Goal: Entertainment & Leisure: Consume media (video, audio)

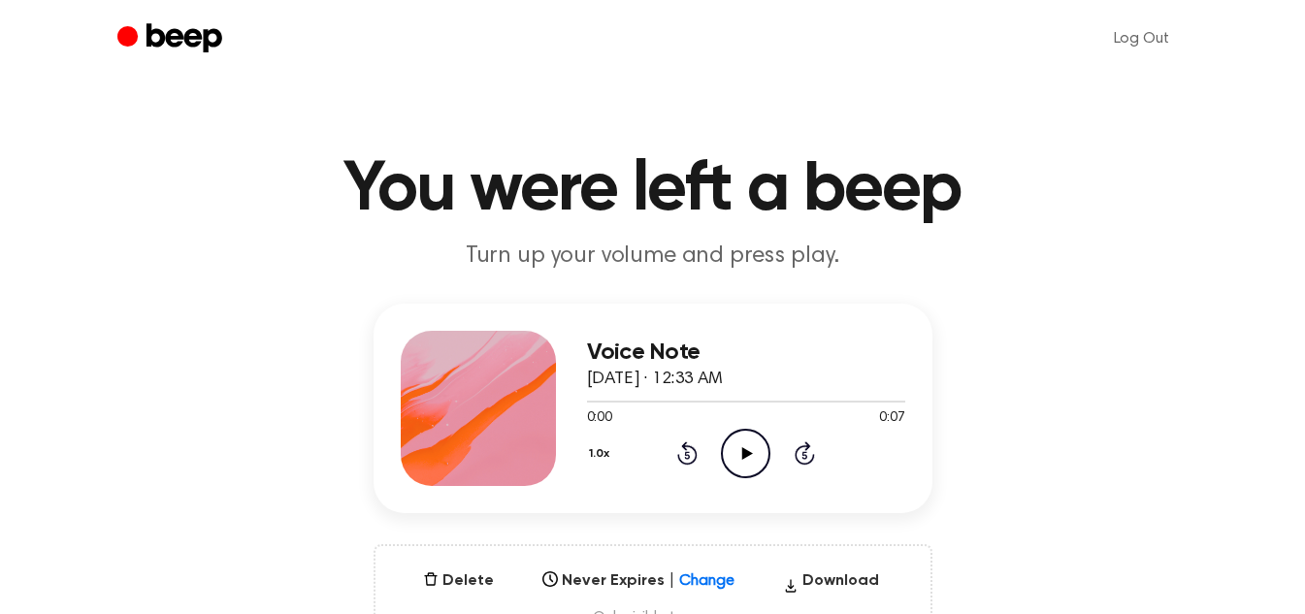
click at [756, 435] on icon "Play Audio" at bounding box center [745, 453] width 49 height 49
click at [724, 450] on icon "Play Audio" at bounding box center [745, 453] width 49 height 49
click at [748, 459] on icon at bounding box center [745, 453] width 9 height 13
click at [739, 455] on icon "Play Audio" at bounding box center [745, 453] width 49 height 49
click at [743, 454] on icon at bounding box center [745, 453] width 9 height 13
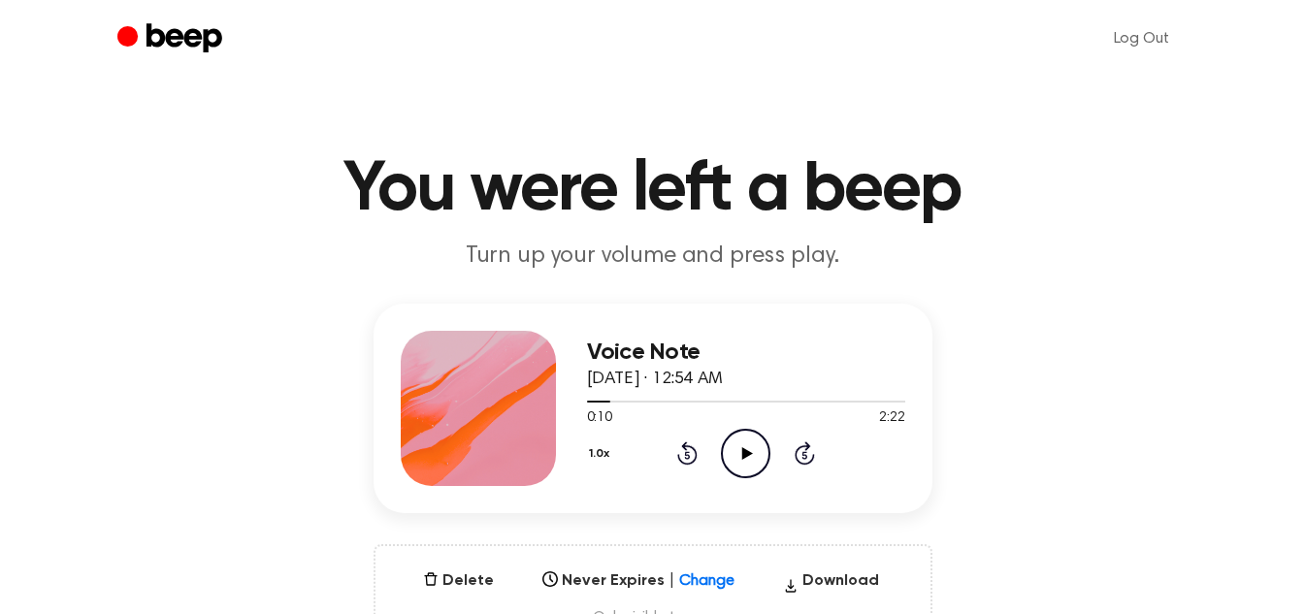
click at [745, 442] on icon "Play Audio" at bounding box center [745, 453] width 49 height 49
click at [737, 449] on icon "Pause Audio" at bounding box center [745, 453] width 49 height 49
click at [753, 441] on icon "Play Audio" at bounding box center [745, 453] width 49 height 49
click at [753, 441] on icon "Pause Audio" at bounding box center [745, 453] width 49 height 49
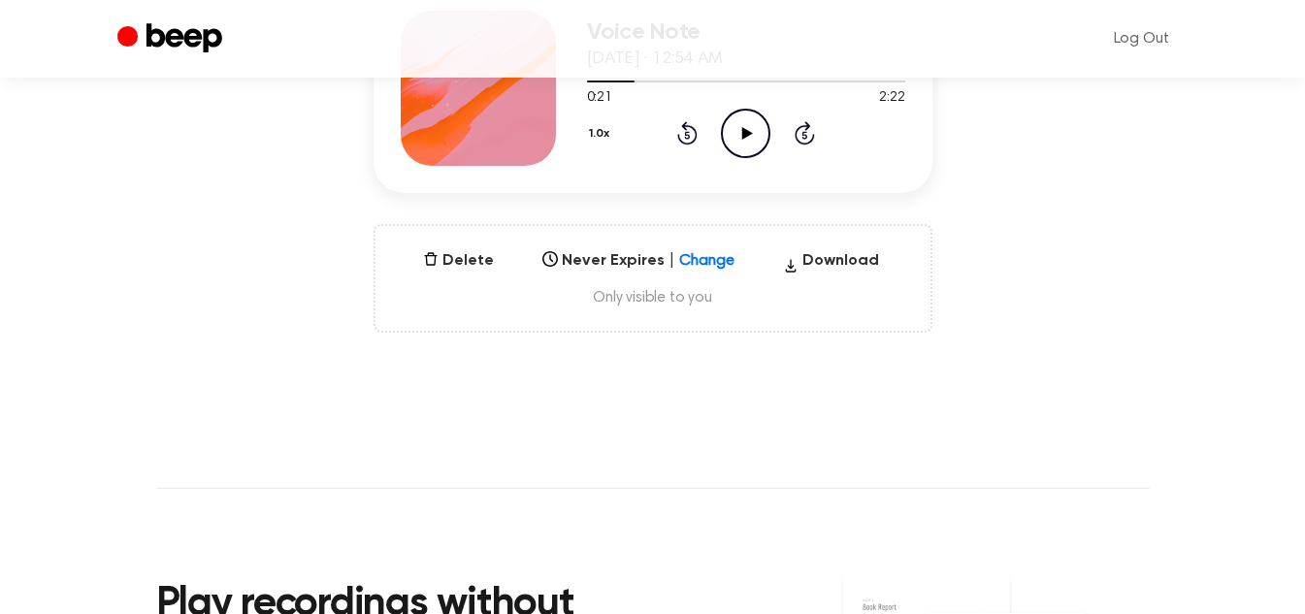
scroll to position [321, 0]
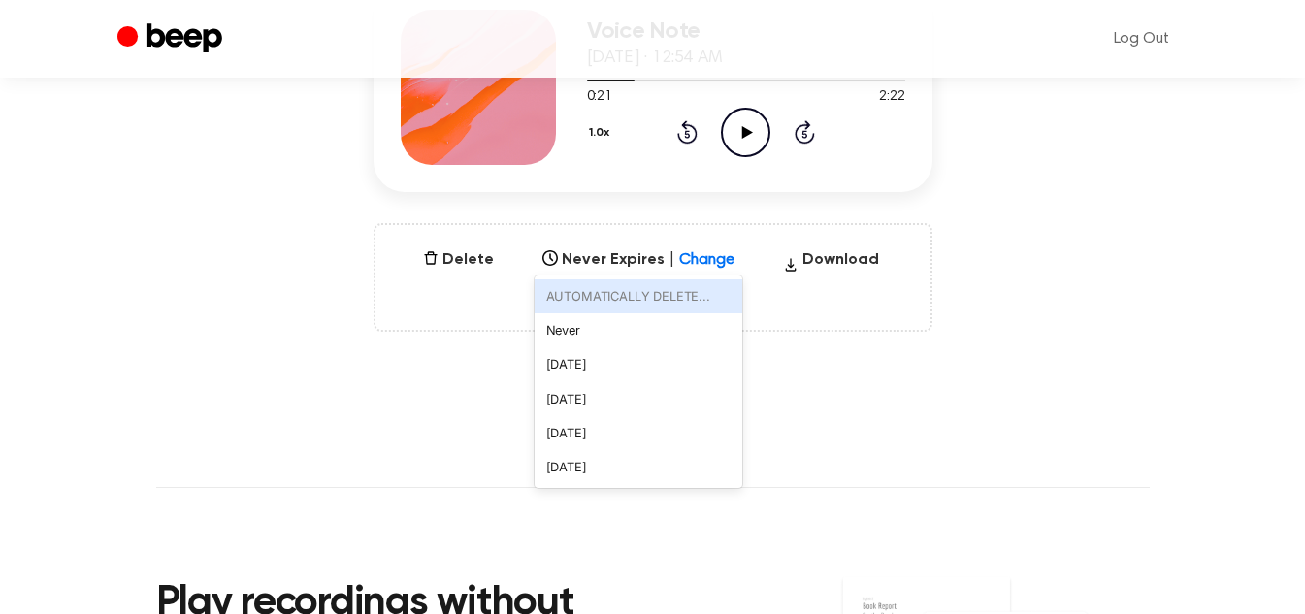
click at [706, 254] on div at bounding box center [723, 253] width 35 height 19
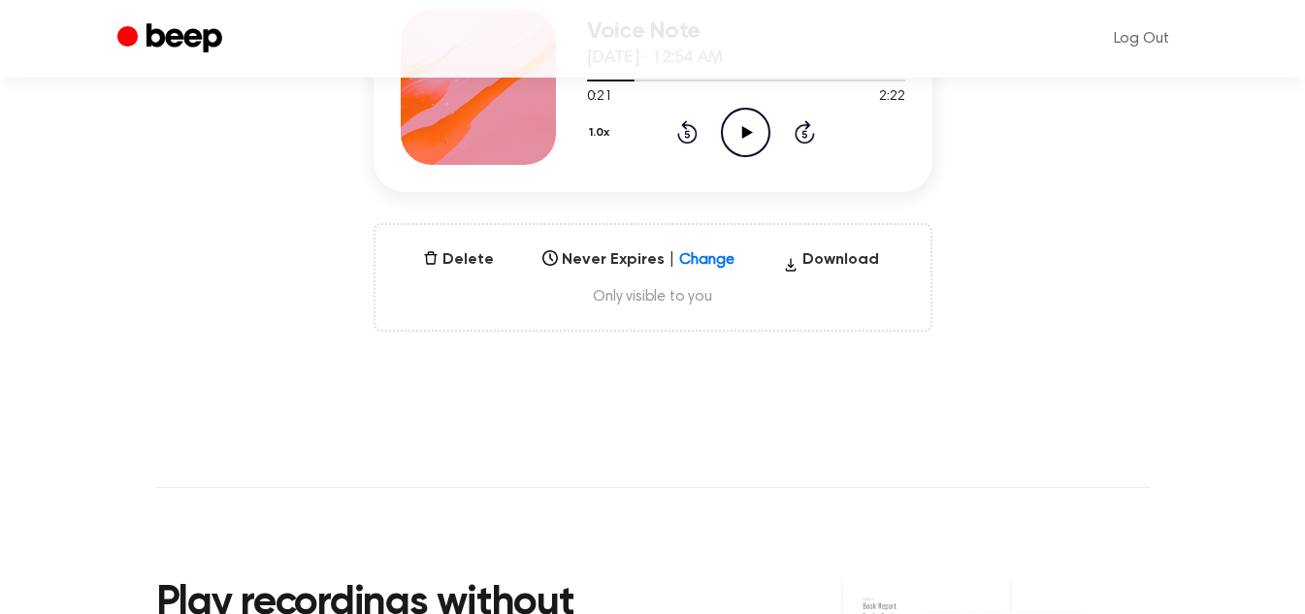
click at [802, 308] on div "Delete Never Expires | Change Select... Download Only visible to you" at bounding box center [652, 277] width 559 height 109
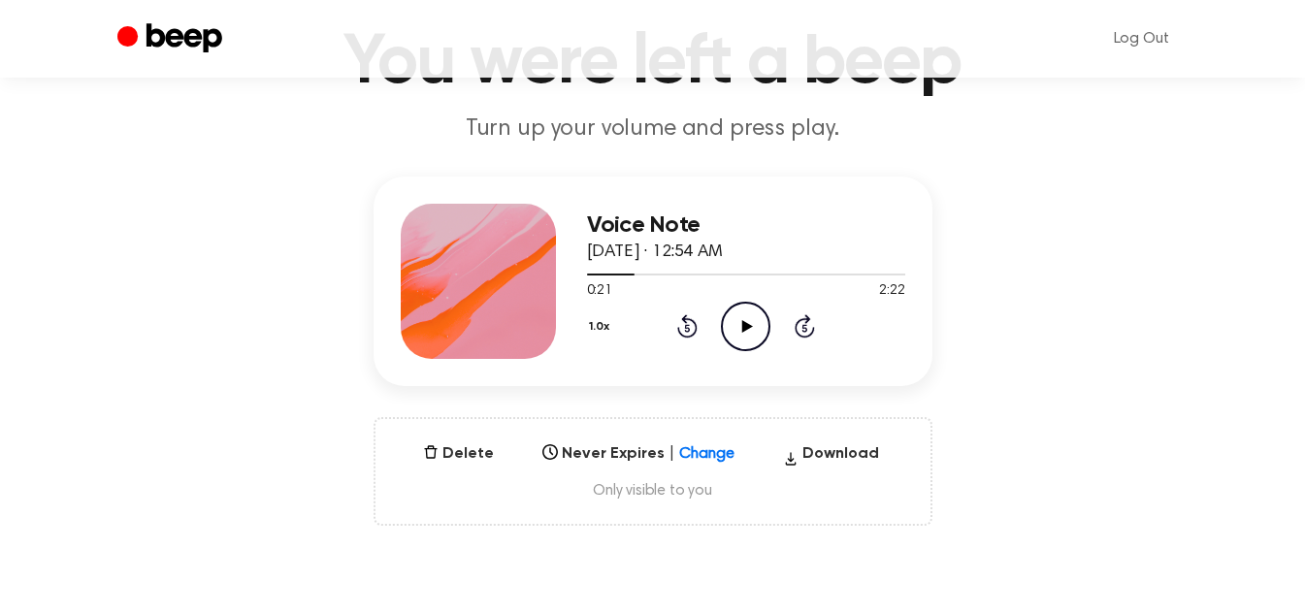
scroll to position [126, 0]
click at [686, 318] on icon at bounding box center [687, 326] width 20 height 23
click at [729, 322] on icon "Play Audio" at bounding box center [745, 327] width 49 height 49
click at [750, 321] on icon at bounding box center [745, 327] width 9 height 13
click at [751, 310] on icon "Play Audio" at bounding box center [745, 327] width 49 height 49
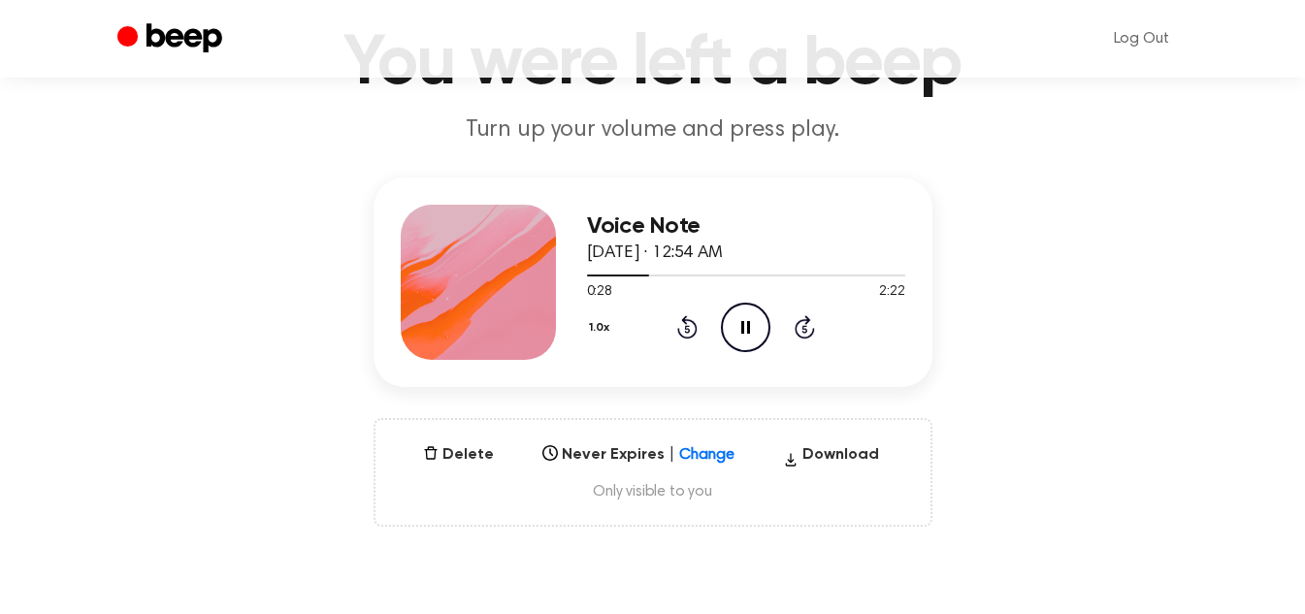
click at [751, 310] on icon "Pause Audio" at bounding box center [745, 327] width 49 height 49
click at [732, 311] on icon "Play Audio" at bounding box center [745, 327] width 49 height 49
click at [732, 311] on icon "Pause Audio" at bounding box center [745, 327] width 49 height 49
click at [738, 319] on icon "Play Audio" at bounding box center [745, 327] width 49 height 49
click at [746, 317] on icon "Pause Audio" at bounding box center [745, 327] width 49 height 49
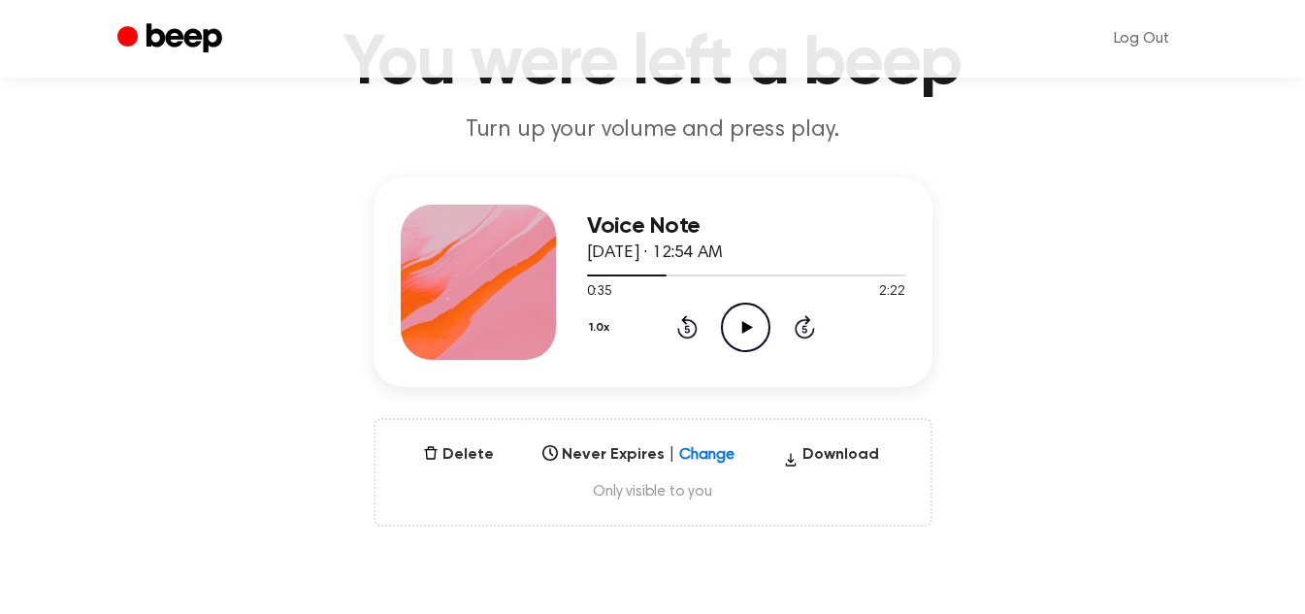
click at [750, 306] on icon "Play Audio" at bounding box center [745, 327] width 49 height 49
click at [750, 306] on icon "Pause Audio" at bounding box center [745, 327] width 49 height 49
click at [760, 331] on icon "Play Audio" at bounding box center [745, 327] width 49 height 49
click at [760, 331] on icon "Pause Audio" at bounding box center [745, 327] width 49 height 49
click at [743, 326] on icon at bounding box center [747, 327] width 11 height 13
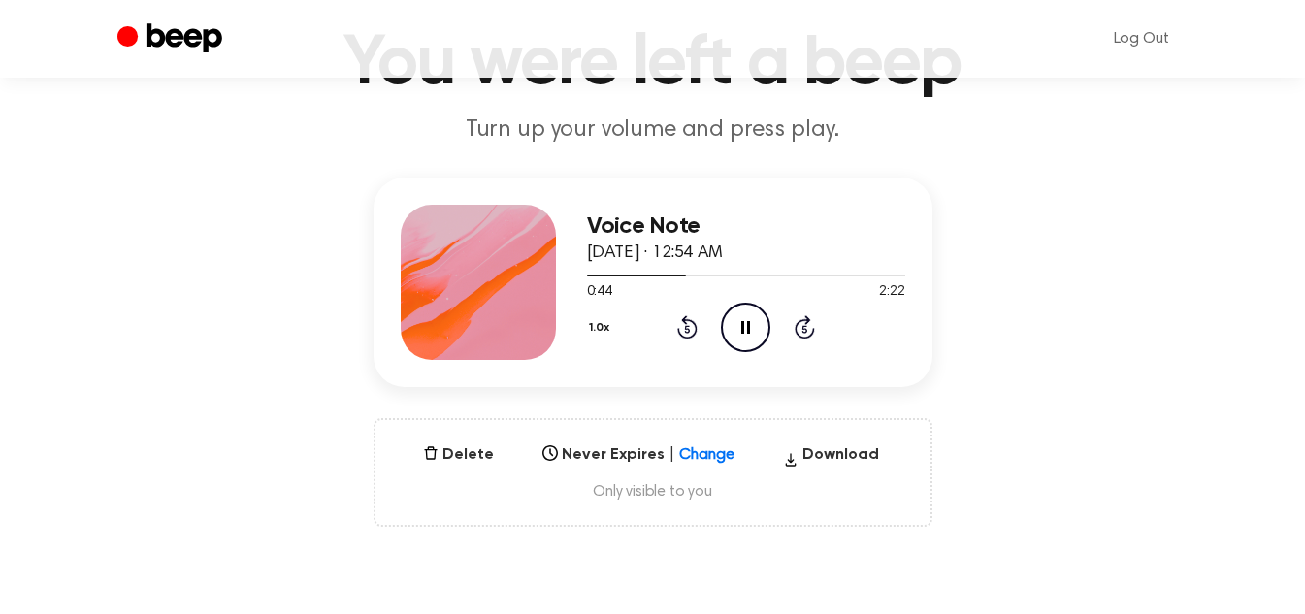
click at [744, 318] on icon "Pause Audio" at bounding box center [745, 327] width 49 height 49
click at [752, 313] on icon "Play Audio" at bounding box center [745, 327] width 49 height 49
click at [696, 325] on icon at bounding box center [687, 326] width 20 height 23
click at [744, 325] on icon at bounding box center [745, 327] width 9 height 13
click at [756, 311] on icon "Play Audio" at bounding box center [745, 327] width 49 height 49
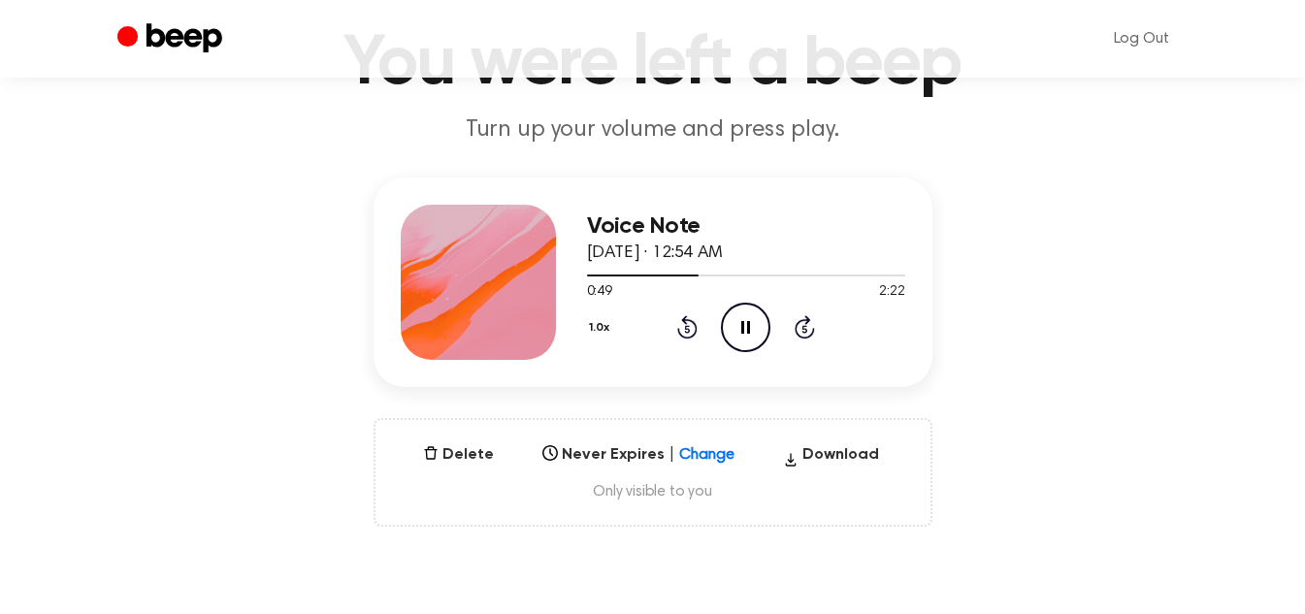
click at [756, 311] on icon "Pause Audio" at bounding box center [745, 327] width 49 height 49
click at [731, 328] on icon "Play Audio" at bounding box center [745, 327] width 49 height 49
click at [731, 328] on icon "Pause Audio" at bounding box center [745, 327] width 49 height 49
click at [746, 324] on icon at bounding box center [747, 327] width 11 height 13
click at [746, 324] on icon "Pause Audio" at bounding box center [745, 327] width 49 height 49
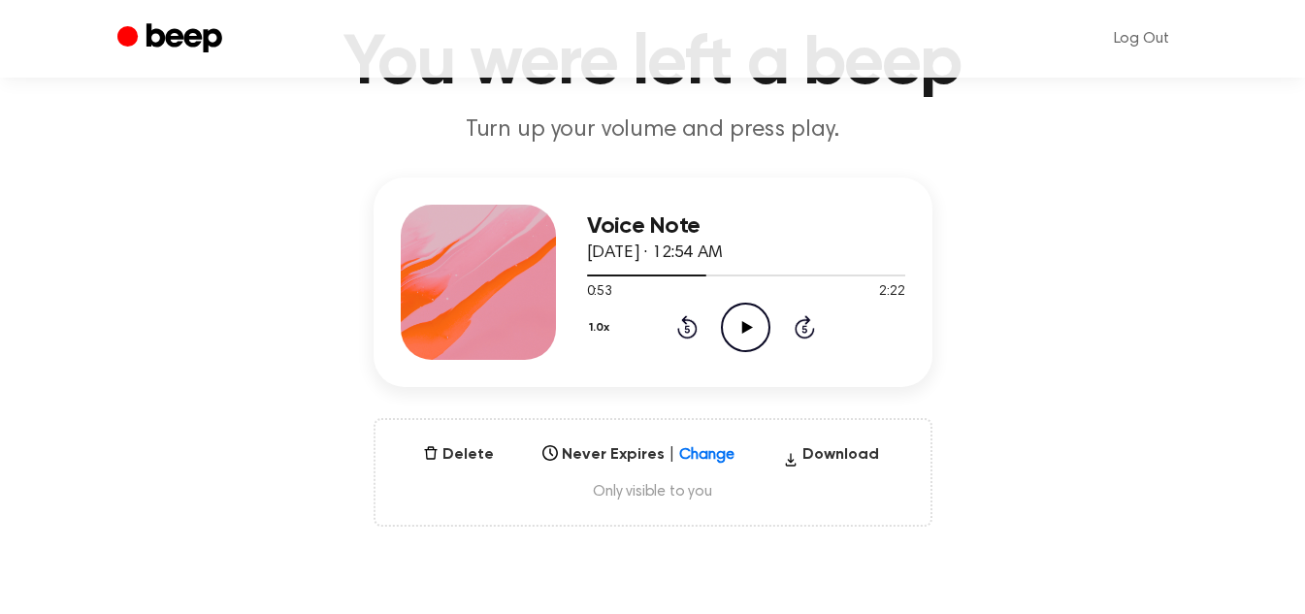
click at [744, 335] on icon "Play Audio" at bounding box center [745, 327] width 49 height 49
click at [744, 335] on icon "Pause Audio" at bounding box center [745, 327] width 49 height 49
click at [749, 347] on icon "Play Audio" at bounding box center [745, 327] width 49 height 49
click at [749, 347] on icon "Pause Audio" at bounding box center [745, 327] width 49 height 49
click at [757, 320] on icon "Play Audio" at bounding box center [745, 327] width 49 height 49
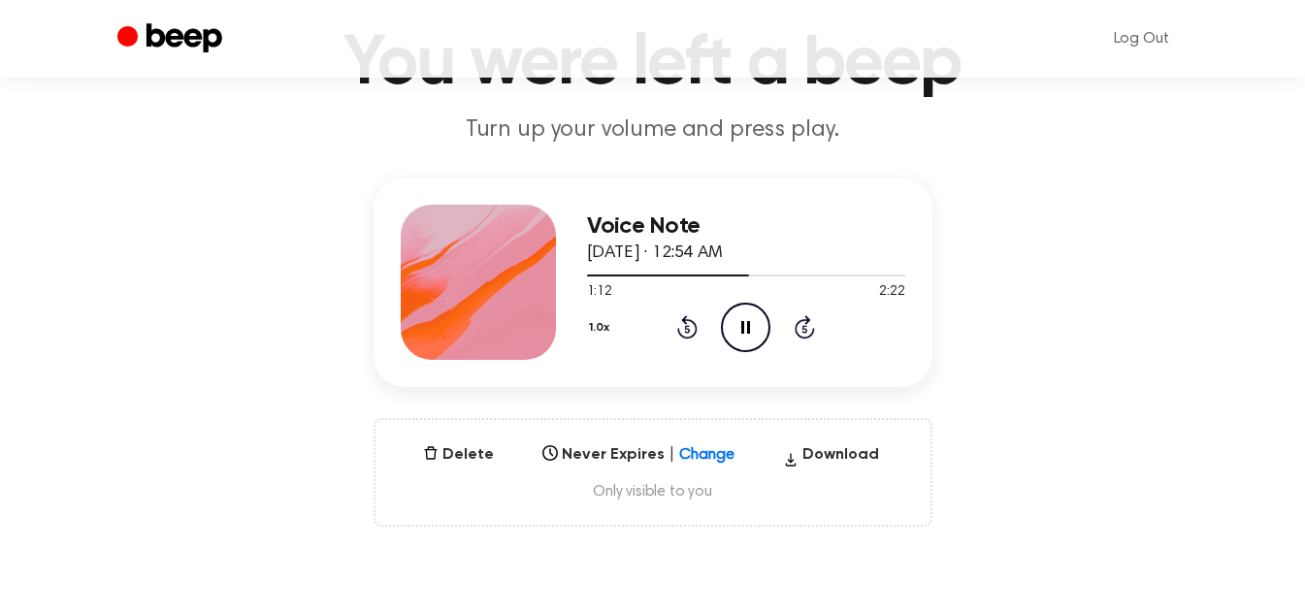
click at [742, 316] on icon "Pause Audio" at bounding box center [745, 327] width 49 height 49
click at [686, 320] on icon at bounding box center [687, 326] width 20 height 23
click at [757, 322] on icon "Play Audio" at bounding box center [745, 327] width 49 height 49
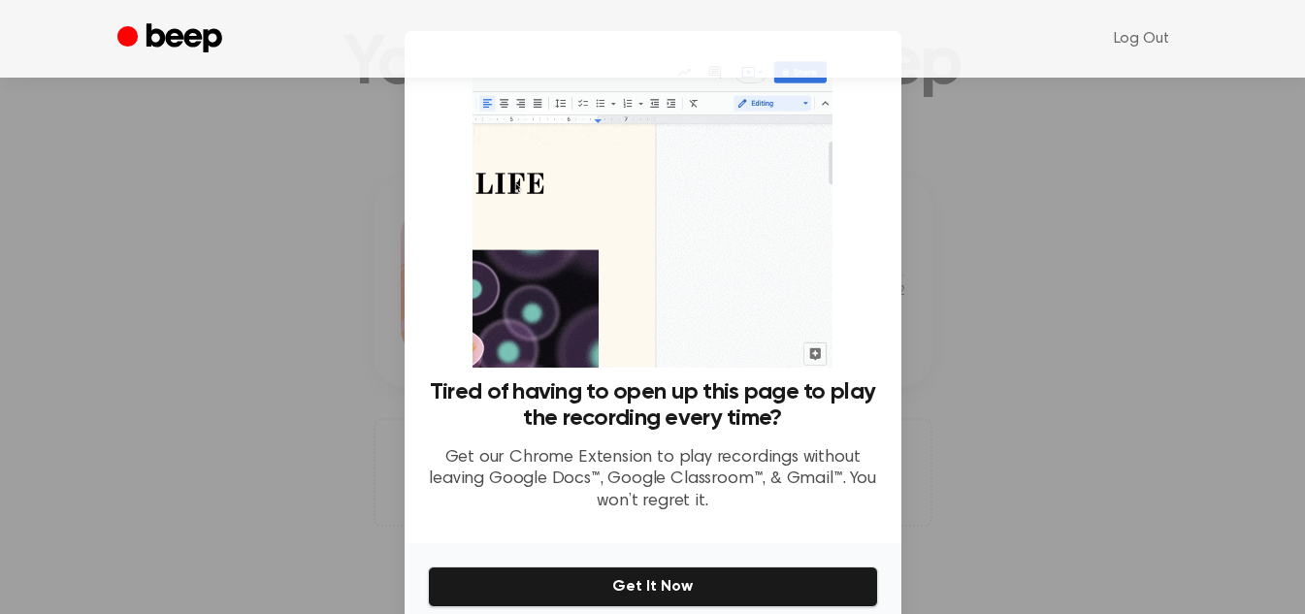
scroll to position [86, 0]
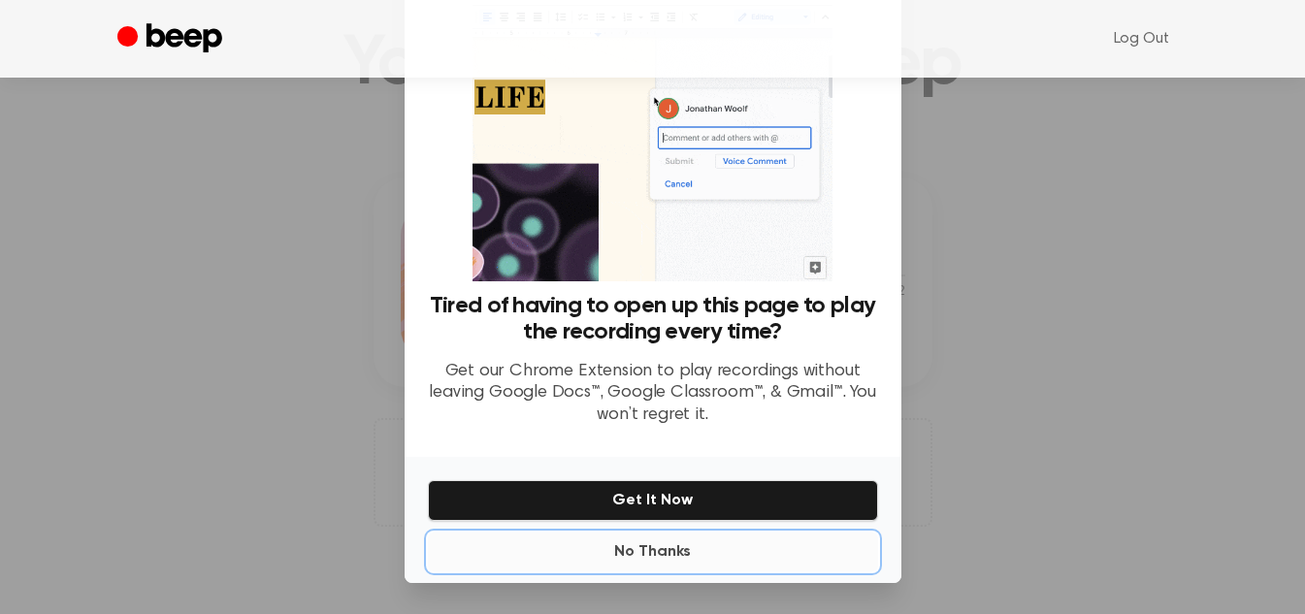
click at [654, 553] on button "No Thanks" at bounding box center [653, 551] width 450 height 39
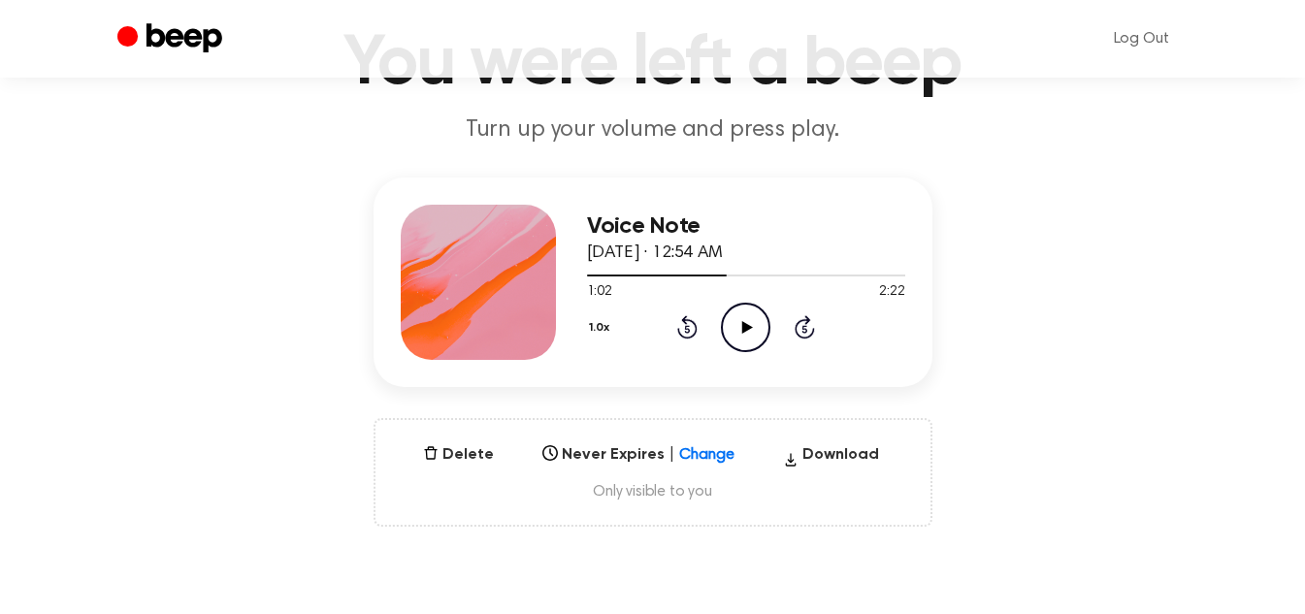
click at [733, 320] on icon "Play Audio" at bounding box center [745, 327] width 49 height 49
click at [733, 320] on icon "Pause Audio" at bounding box center [745, 327] width 49 height 49
click at [695, 319] on icon "Rewind 5 seconds" at bounding box center [686, 326] width 21 height 25
click at [733, 319] on icon "Play Audio" at bounding box center [745, 327] width 49 height 49
click at [685, 330] on icon "Rewind 5 seconds" at bounding box center [686, 326] width 21 height 25
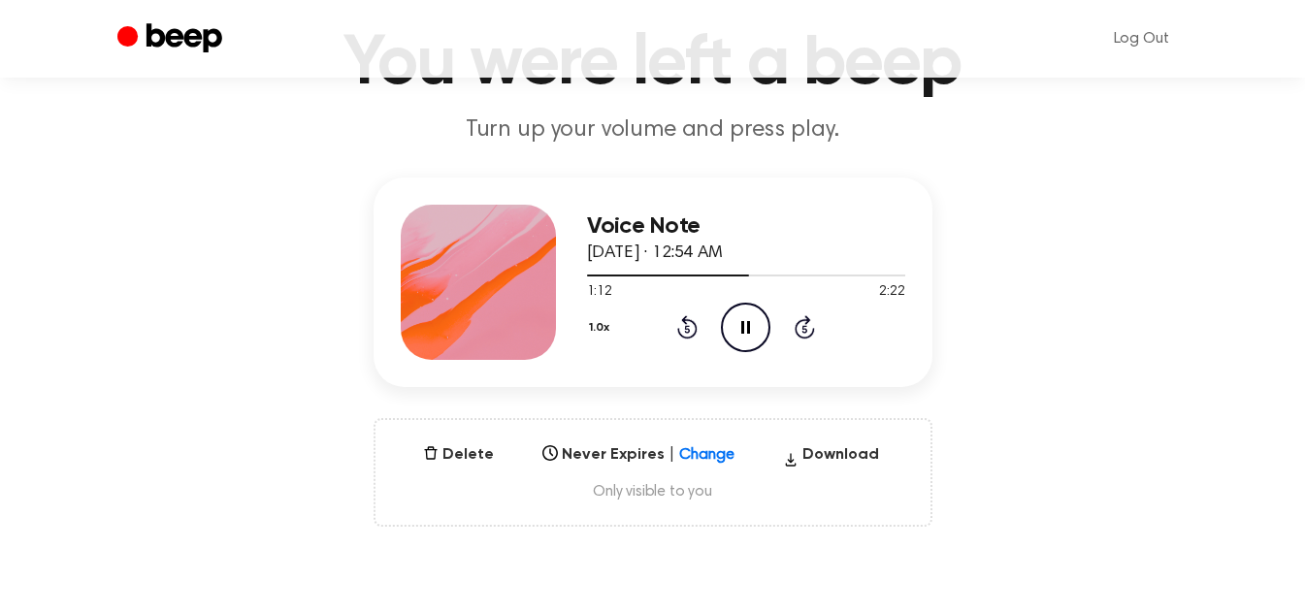
click at [685, 330] on icon "Rewind 5 seconds" at bounding box center [686, 326] width 21 height 25
click at [751, 308] on icon "Pause Audio" at bounding box center [745, 327] width 49 height 49
click at [751, 308] on icon "Play Audio" at bounding box center [745, 327] width 49 height 49
click at [686, 321] on icon at bounding box center [687, 326] width 20 height 23
click at [729, 326] on icon "Pause Audio" at bounding box center [745, 327] width 49 height 49
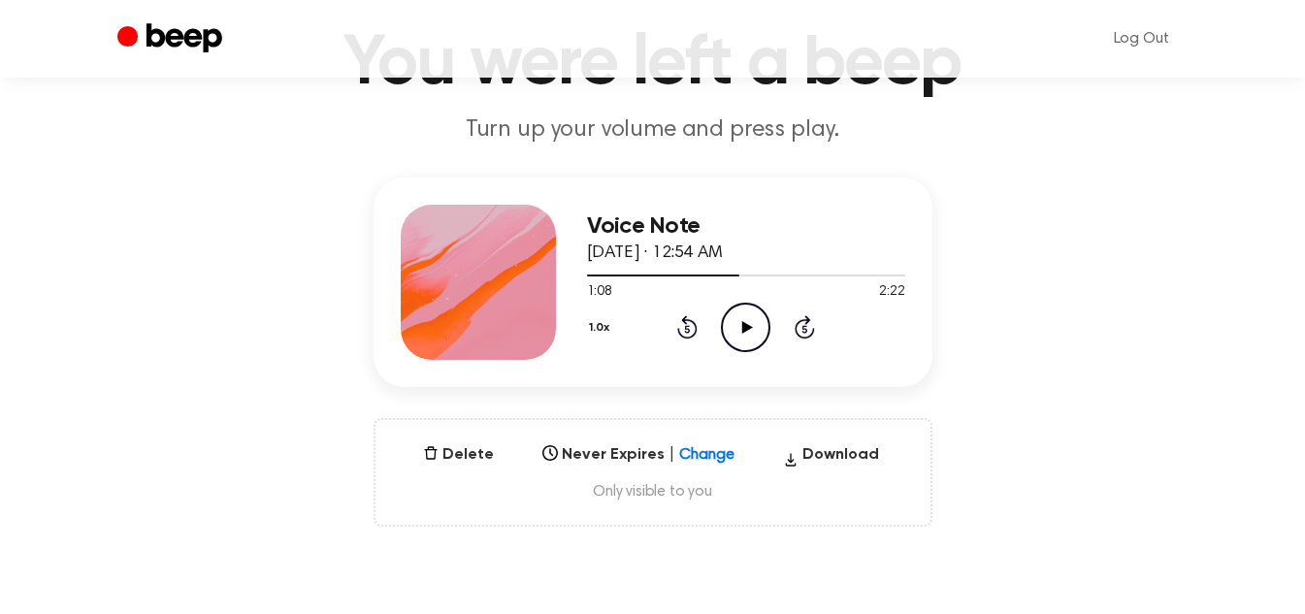
click at [739, 336] on icon "Play Audio" at bounding box center [745, 327] width 49 height 49
click at [739, 336] on icon "Pause Audio" at bounding box center [745, 327] width 49 height 49
click at [735, 328] on icon "Play Audio" at bounding box center [745, 327] width 49 height 49
click at [735, 328] on icon "Pause Audio" at bounding box center [745, 327] width 49 height 49
click at [749, 343] on icon "Play Audio" at bounding box center [745, 327] width 49 height 49
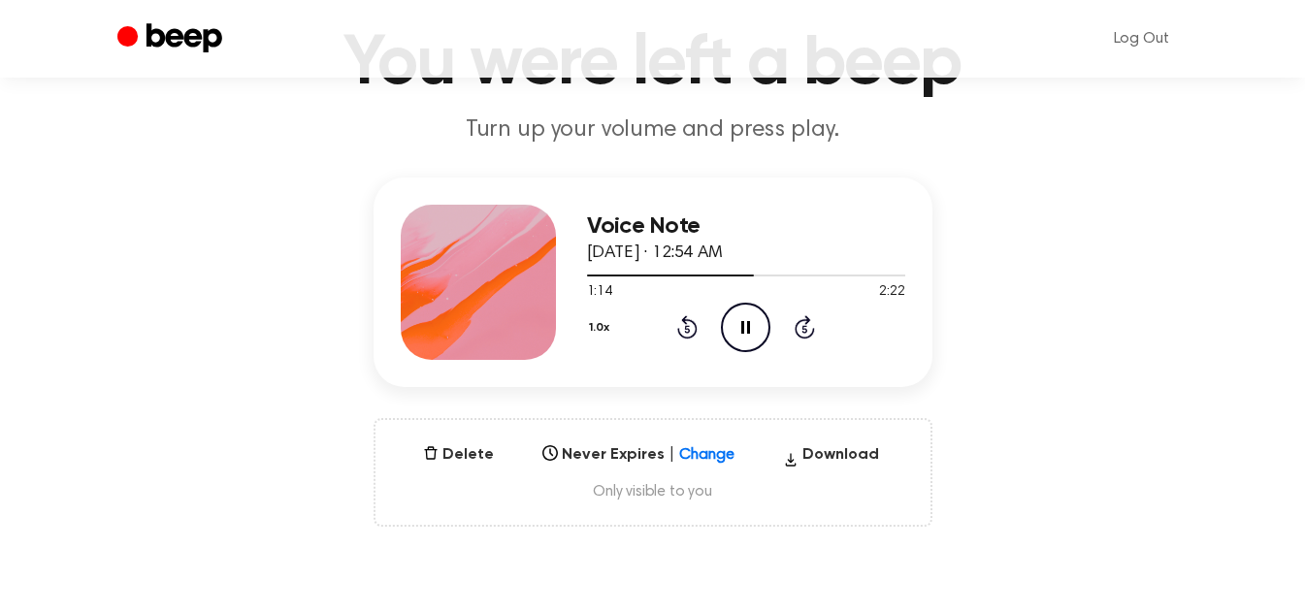
click at [731, 312] on icon "Pause Audio" at bounding box center [745, 327] width 49 height 49
click at [741, 332] on icon "Play Audio" at bounding box center [745, 327] width 49 height 49
click at [741, 332] on icon at bounding box center [745, 327] width 9 height 13
click at [753, 318] on icon "Play Audio" at bounding box center [745, 327] width 49 height 49
click at [753, 318] on icon "Pause Audio" at bounding box center [745, 327] width 49 height 49
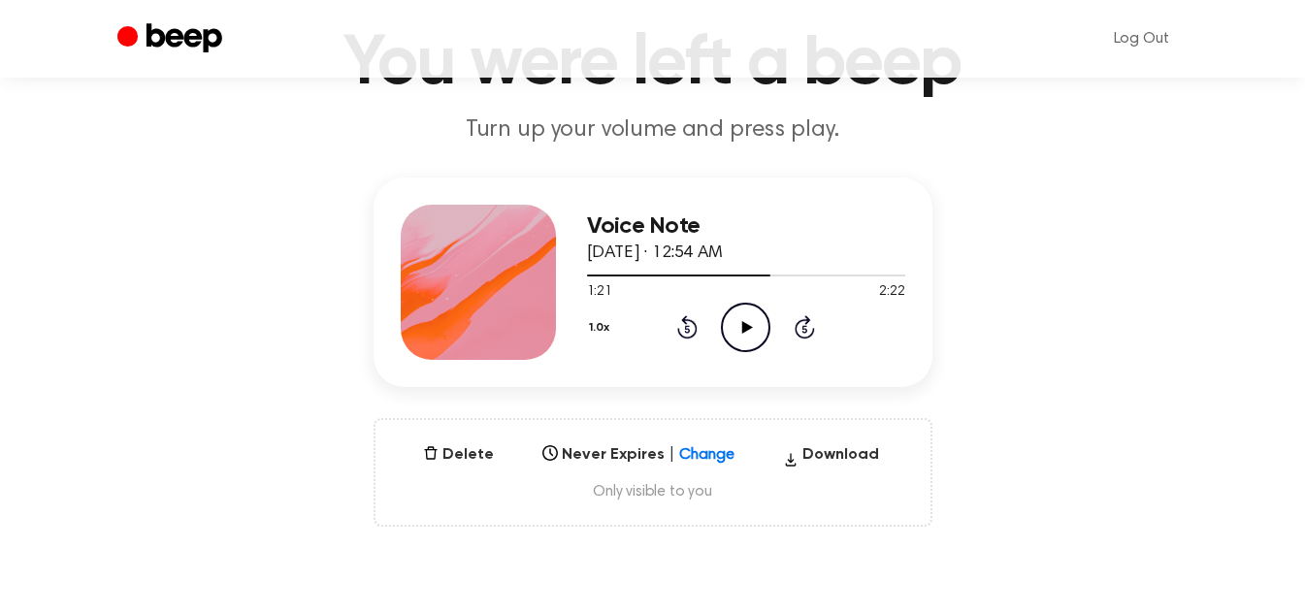
click at [736, 338] on icon "Play Audio" at bounding box center [745, 327] width 49 height 49
click at [736, 338] on icon "Pause Audio" at bounding box center [745, 327] width 49 height 49
click at [756, 313] on icon "Play Audio" at bounding box center [745, 327] width 49 height 49
click at [686, 318] on icon at bounding box center [687, 326] width 20 height 23
click at [739, 320] on icon "Pause Audio" at bounding box center [745, 327] width 49 height 49
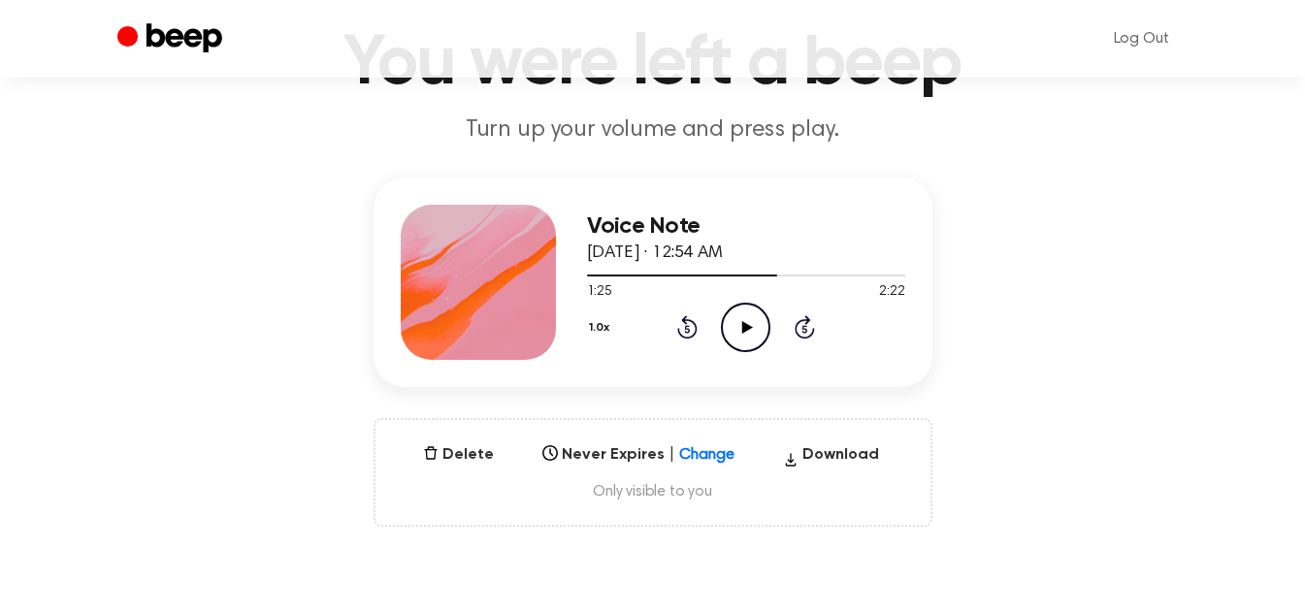
click at [741, 321] on icon "Play Audio" at bounding box center [745, 327] width 49 height 49
click at [741, 321] on icon at bounding box center [745, 327] width 9 height 13
click at [749, 307] on icon "Play Audio" at bounding box center [745, 327] width 49 height 49
click at [742, 316] on icon "Pause Audio" at bounding box center [745, 327] width 49 height 49
click at [750, 321] on icon "Play Audio" at bounding box center [745, 327] width 49 height 49
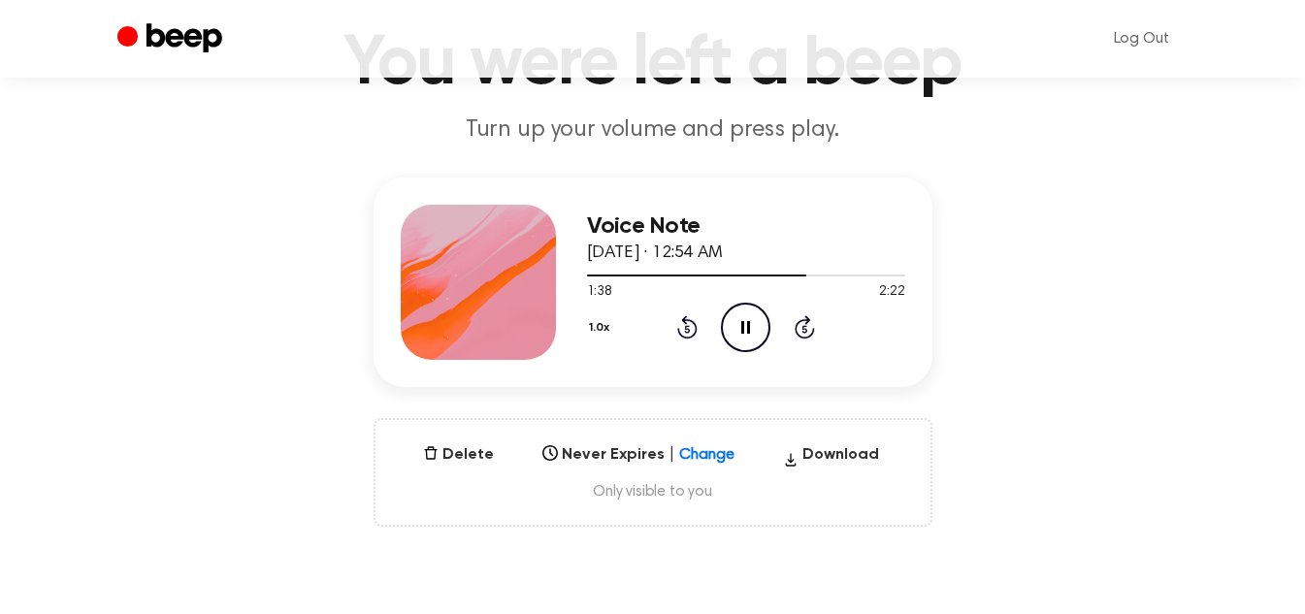
click at [750, 321] on icon at bounding box center [745, 327] width 9 height 13
click at [739, 322] on icon "Play Audio" at bounding box center [745, 327] width 49 height 49
click at [739, 322] on icon "Pause Audio" at bounding box center [745, 327] width 49 height 49
click at [742, 320] on icon "Play Audio" at bounding box center [745, 327] width 49 height 49
click at [742, 321] on icon at bounding box center [745, 327] width 9 height 13
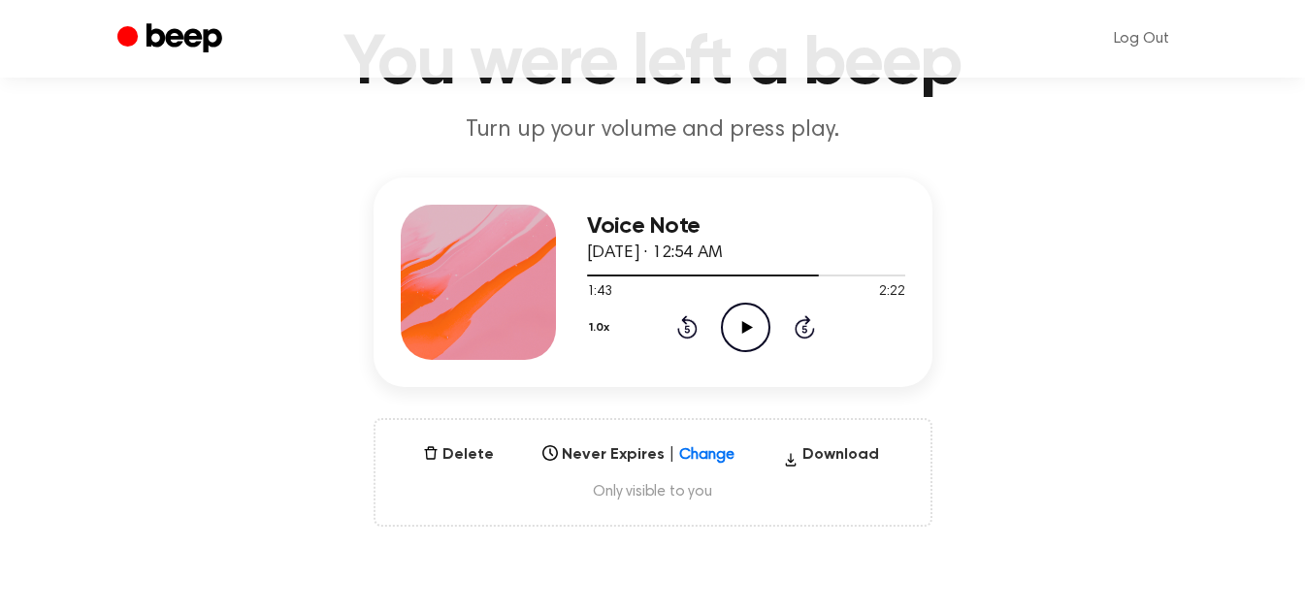
click at [751, 311] on icon "Play Audio" at bounding box center [745, 327] width 49 height 49
click at [751, 311] on icon "Pause Audio" at bounding box center [745, 327] width 49 height 49
click at [750, 321] on icon "Play Audio" at bounding box center [745, 327] width 49 height 49
click at [750, 321] on icon at bounding box center [745, 327] width 9 height 13
click at [749, 326] on icon at bounding box center [747, 327] width 11 height 13
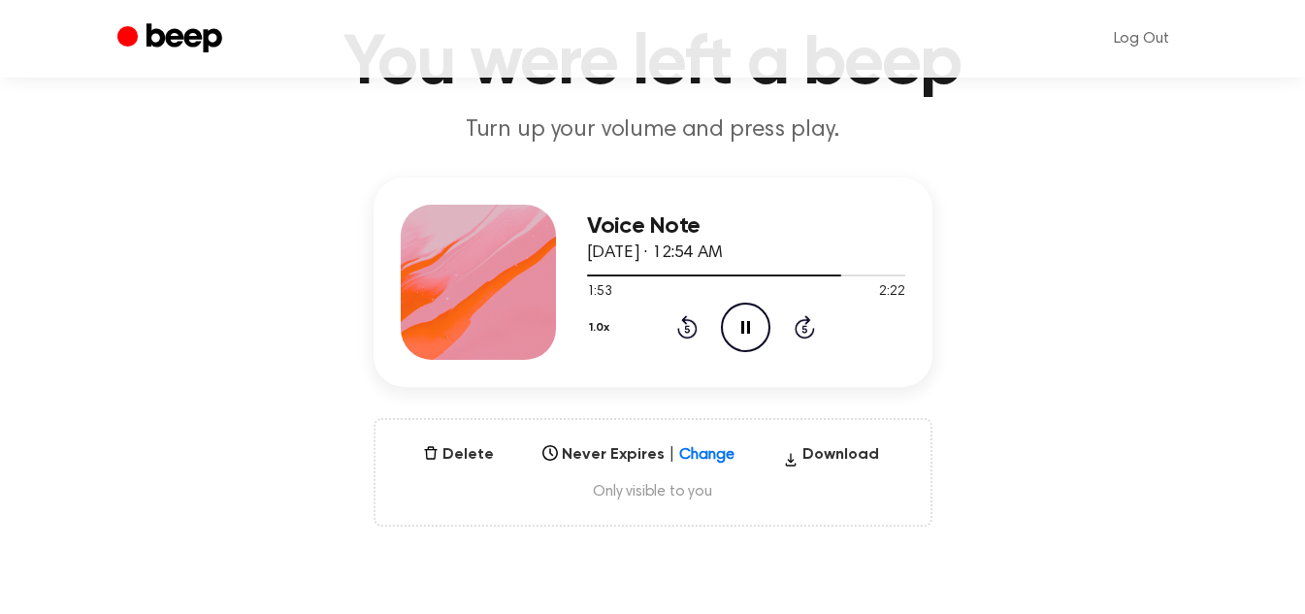
click at [749, 326] on icon at bounding box center [745, 327] width 9 height 13
click at [757, 325] on icon "Play Audio" at bounding box center [745, 327] width 49 height 49
click at [691, 331] on icon "Rewind 5 seconds" at bounding box center [686, 326] width 21 height 25
click at [733, 326] on icon "Pause Audio" at bounding box center [745, 327] width 49 height 49
click at [741, 316] on icon "Play Audio" at bounding box center [745, 327] width 49 height 49
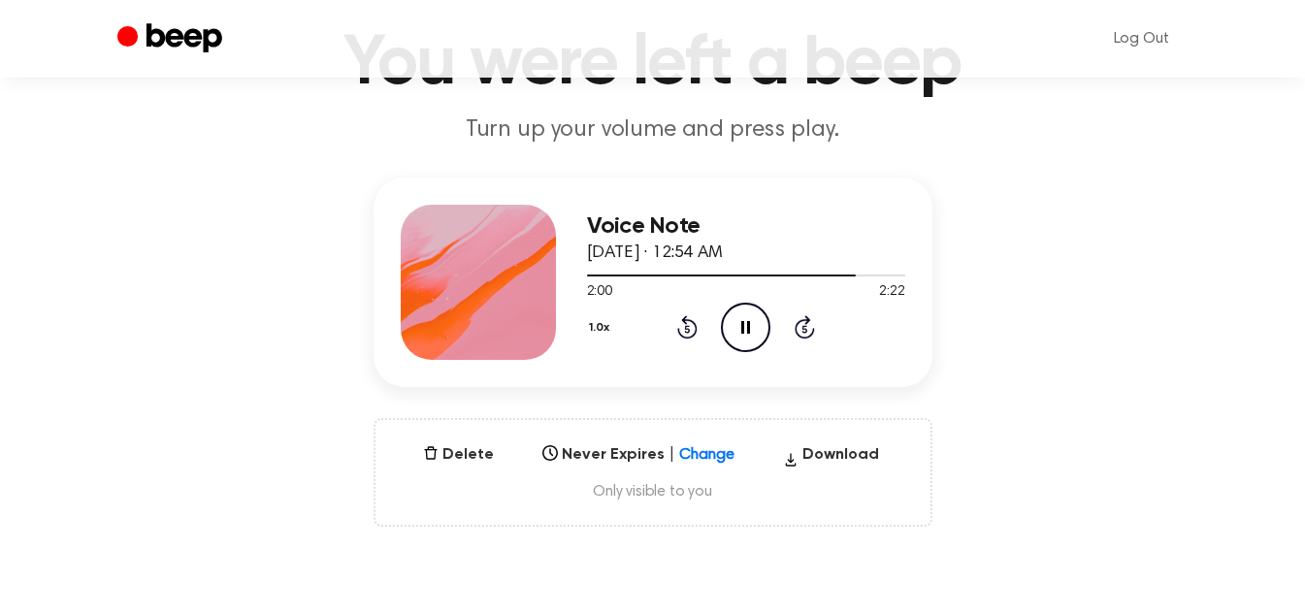
click at [741, 316] on icon "Pause Audio" at bounding box center [745, 327] width 49 height 49
click at [755, 319] on icon "Play Audio" at bounding box center [745, 327] width 49 height 49
click at [755, 319] on icon "Pause Audio" at bounding box center [745, 327] width 49 height 49
click at [752, 326] on icon at bounding box center [747, 327] width 11 height 13
click at [752, 326] on icon "Pause Audio" at bounding box center [745, 327] width 49 height 49
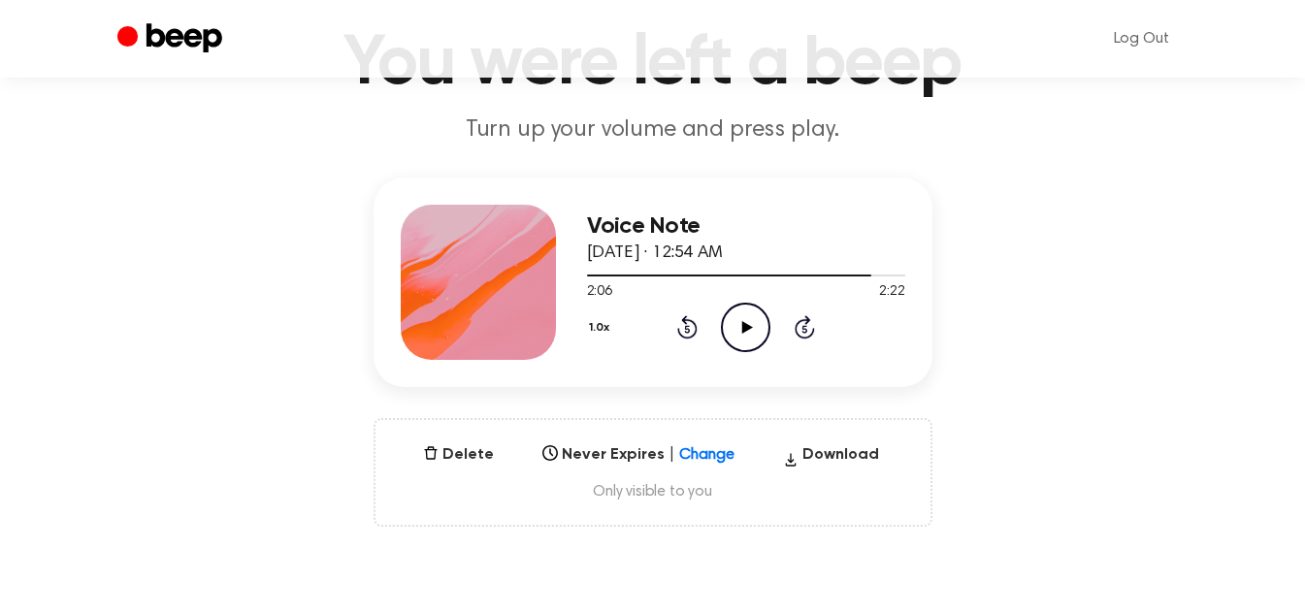
click at [739, 310] on icon "Play Audio" at bounding box center [745, 327] width 49 height 49
click at [689, 326] on icon at bounding box center [687, 330] width 5 height 8
click at [755, 309] on icon "Pause Audio" at bounding box center [745, 327] width 49 height 49
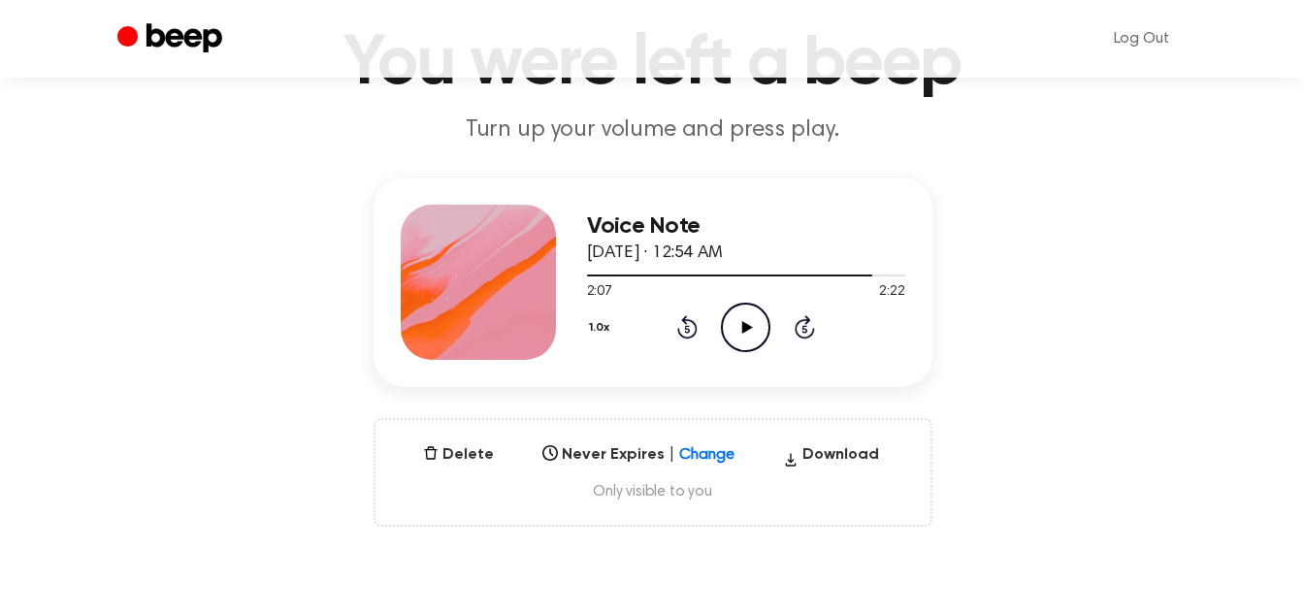
click at [755, 309] on icon "Play Audio" at bounding box center [745, 327] width 49 height 49
click at [755, 309] on icon "Pause Audio" at bounding box center [745, 327] width 49 height 49
click at [750, 314] on icon "Play Audio" at bounding box center [745, 327] width 49 height 49
click at [755, 323] on icon "Pause Audio" at bounding box center [745, 327] width 49 height 49
click at [758, 313] on icon "Play Audio" at bounding box center [745, 327] width 49 height 49
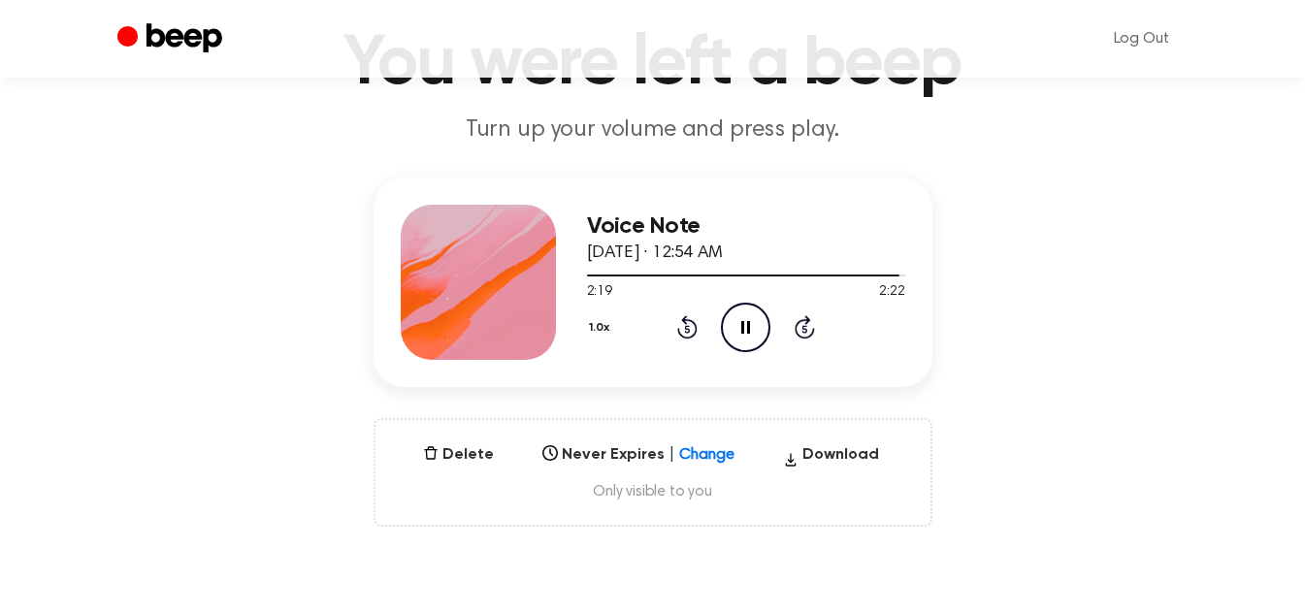
click at [738, 325] on icon "Pause Audio" at bounding box center [745, 327] width 49 height 49
click at [742, 329] on icon at bounding box center [747, 327] width 11 height 13
